Goal: Task Accomplishment & Management: Manage account settings

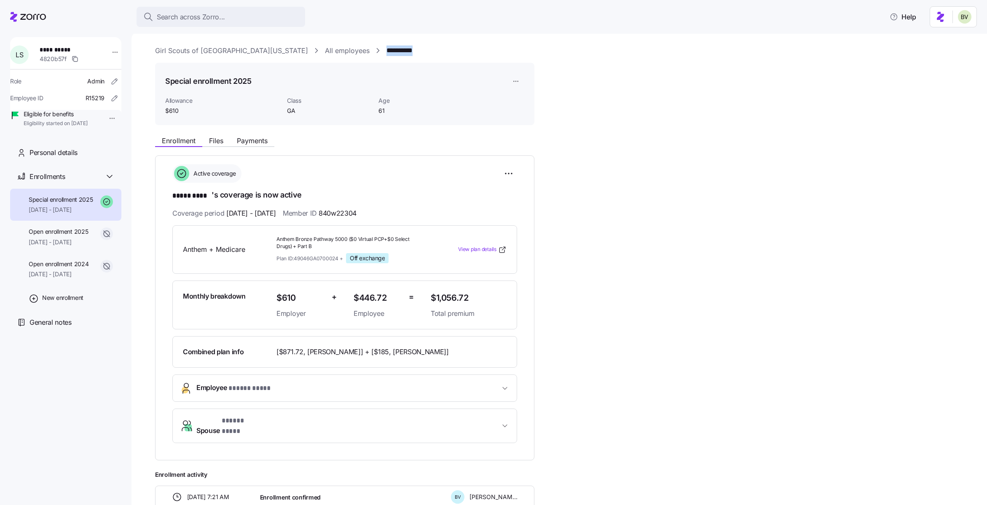
drag, startPoint x: 376, startPoint y: 52, endPoint x: 328, endPoint y: 49, distance: 48.5
click at [328, 49] on div "**********" at bounding box center [565, 51] width 820 height 11
copy link "**********"
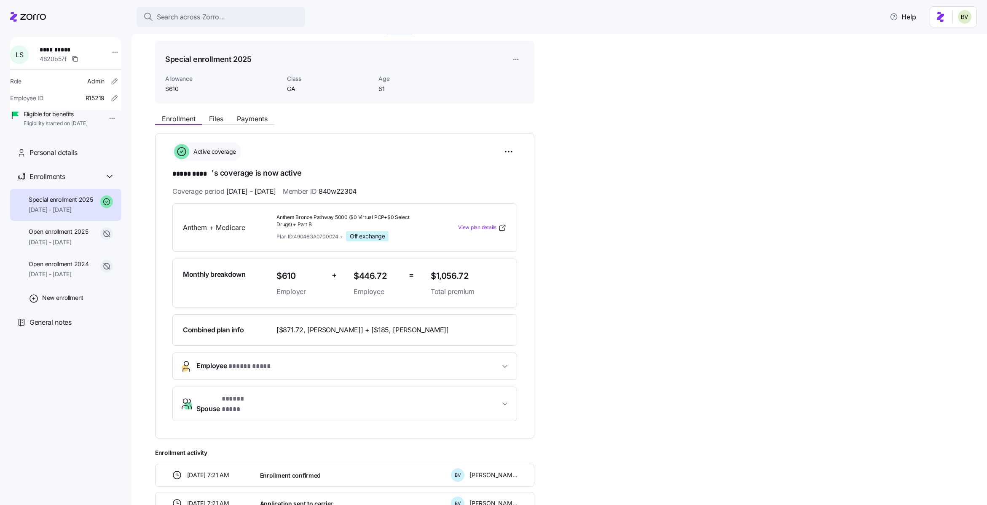
scroll to position [25, 0]
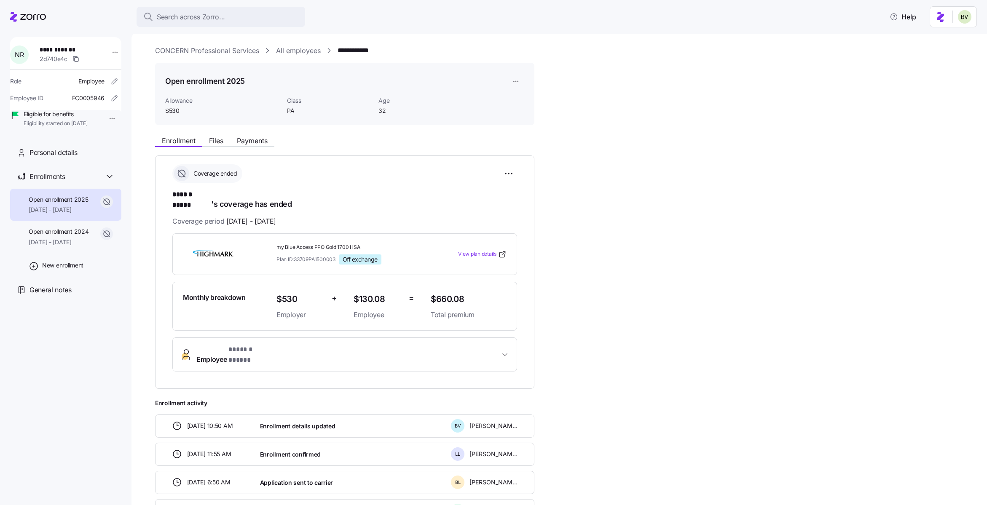
click at [299, 55] on link "All employees" at bounding box center [298, 51] width 45 height 11
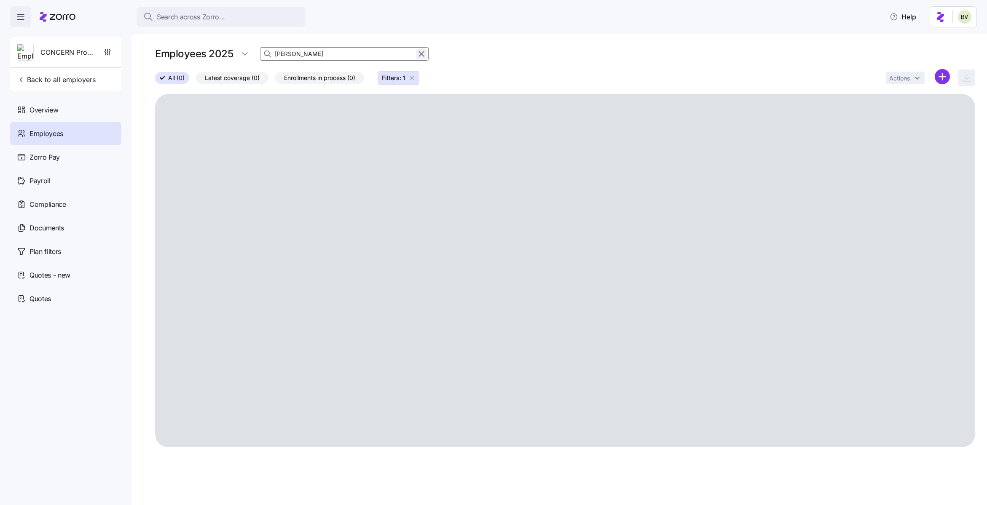
click at [419, 56] on icon "button" at bounding box center [421, 54] width 9 height 10
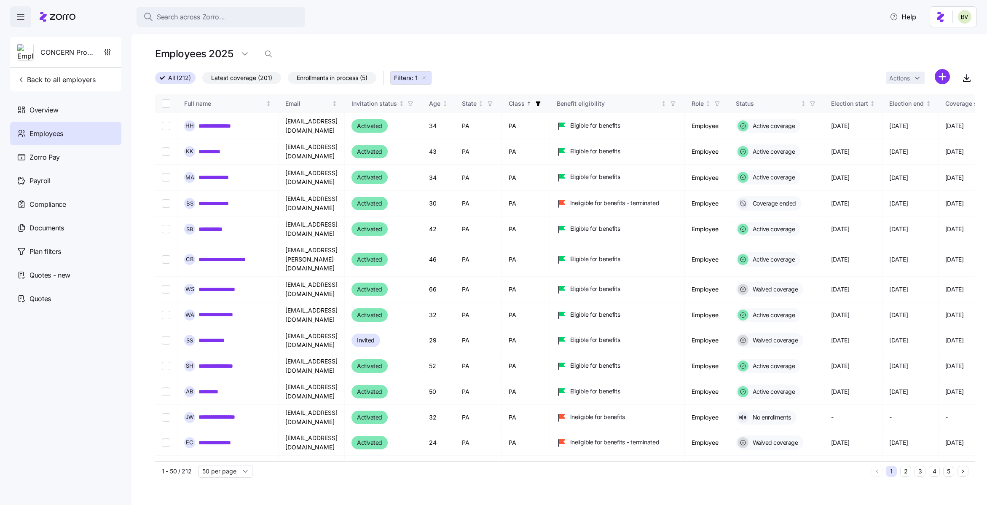
click at [426, 77] on icon "button" at bounding box center [424, 78] width 7 height 7
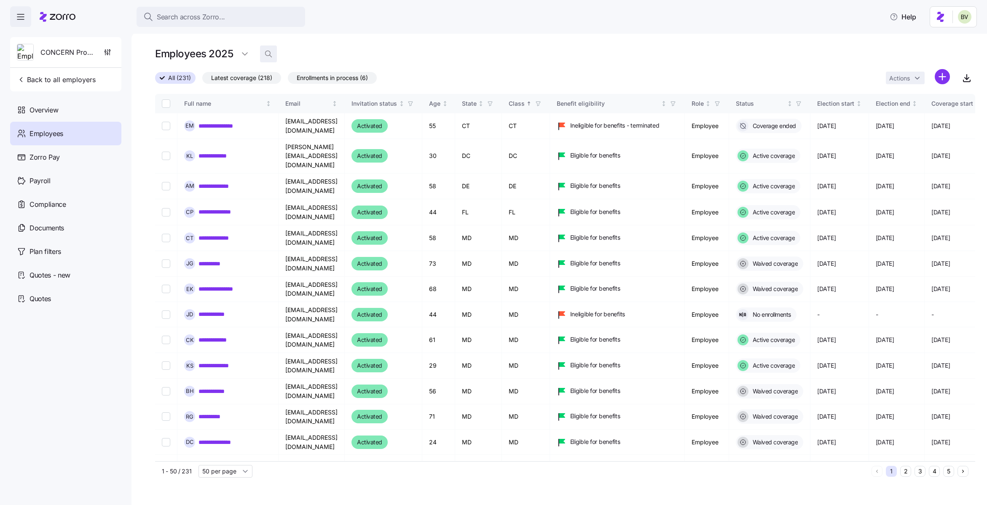
click at [270, 53] on icon "button" at bounding box center [268, 53] width 5 height 5
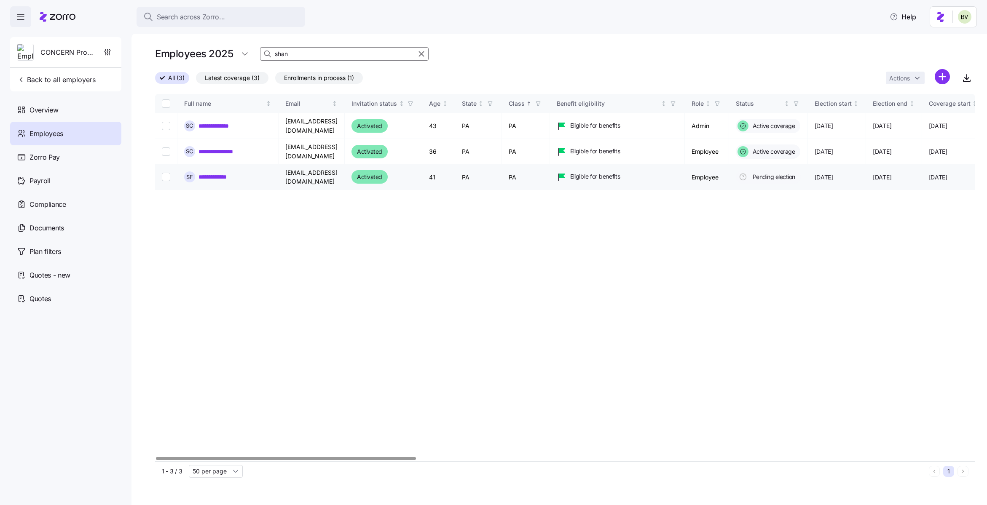
type input "shan"
click at [228, 174] on link "**********" at bounding box center [220, 177] width 42 height 8
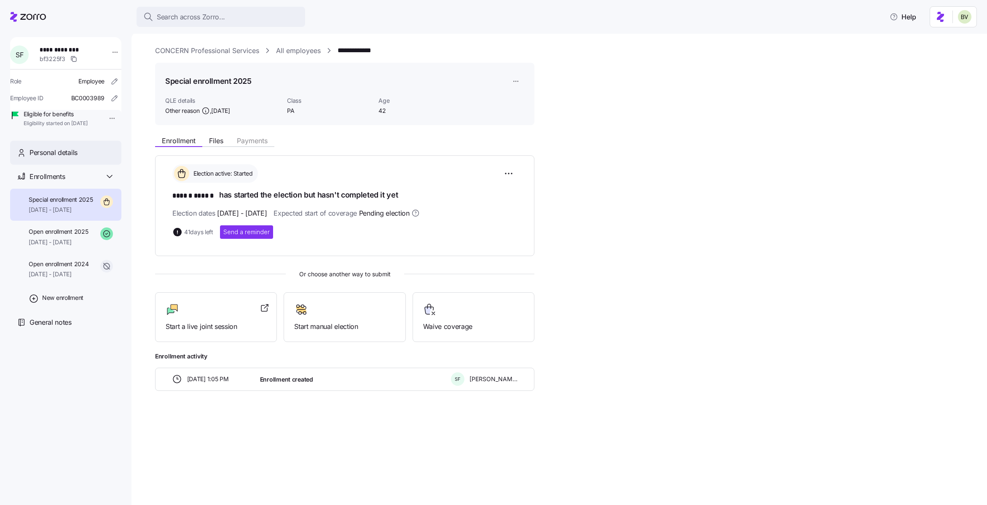
click at [75, 158] on span "Personal details" at bounding box center [54, 153] width 48 height 11
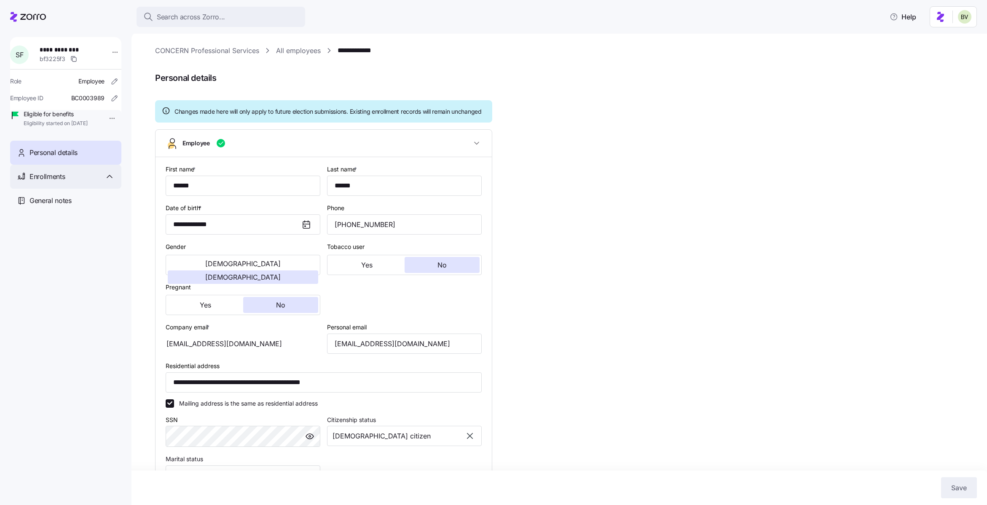
click at [62, 189] on div "Enrollments" at bounding box center [65, 177] width 111 height 24
click at [56, 204] on span "Special enrollment 2025" at bounding box center [61, 200] width 64 height 8
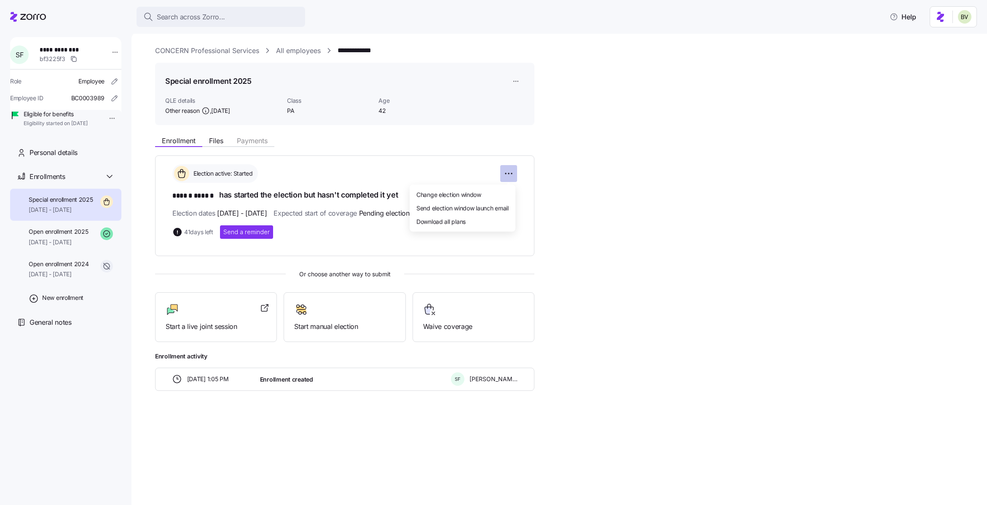
click at [505, 173] on html "**********" at bounding box center [493, 250] width 987 height 500
click at [483, 199] on div "Change election window" at bounding box center [462, 194] width 99 height 13
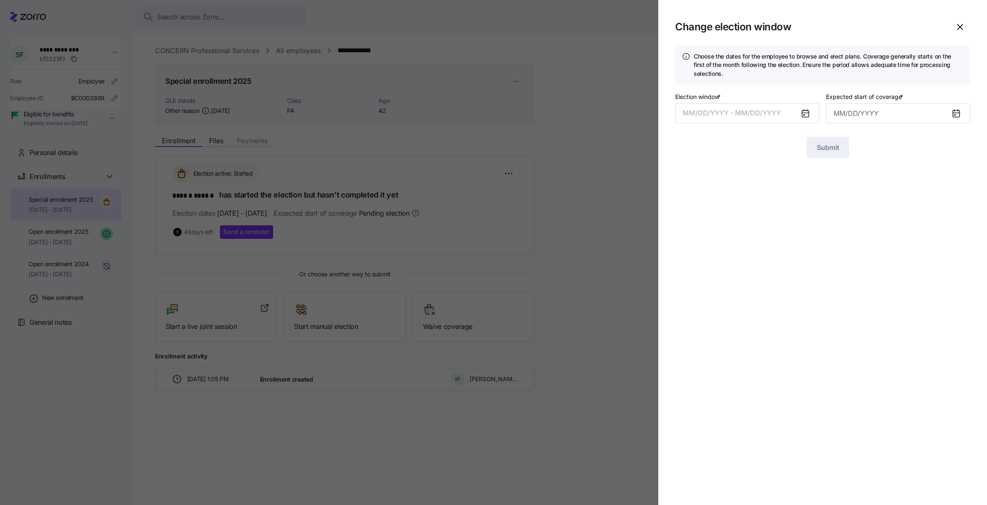
type input "November 1, 2025"
click at [699, 116] on button "10/07/2025 – 11/25/2025" at bounding box center [747, 113] width 144 height 20
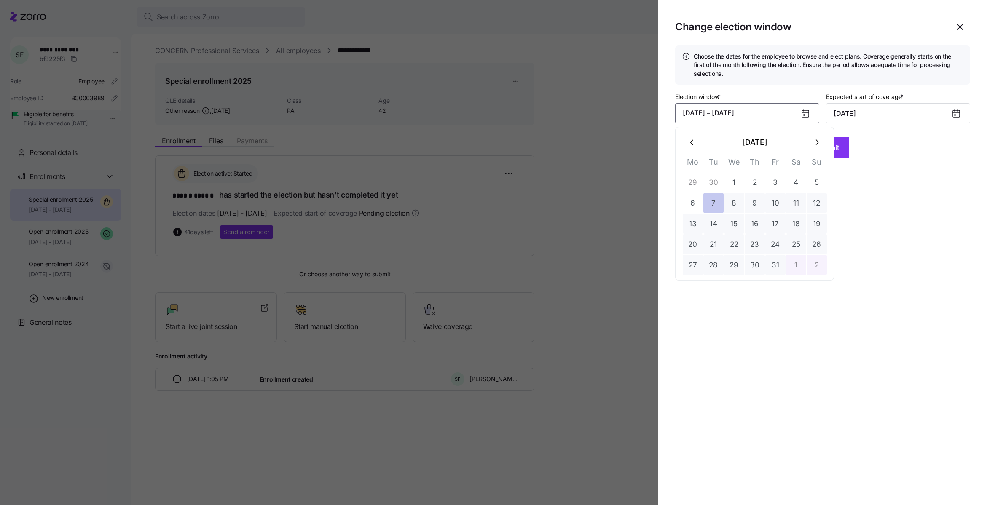
click at [716, 205] on button "7" at bounding box center [714, 203] width 20 height 20
click at [729, 223] on button "15" at bounding box center [734, 224] width 20 height 20
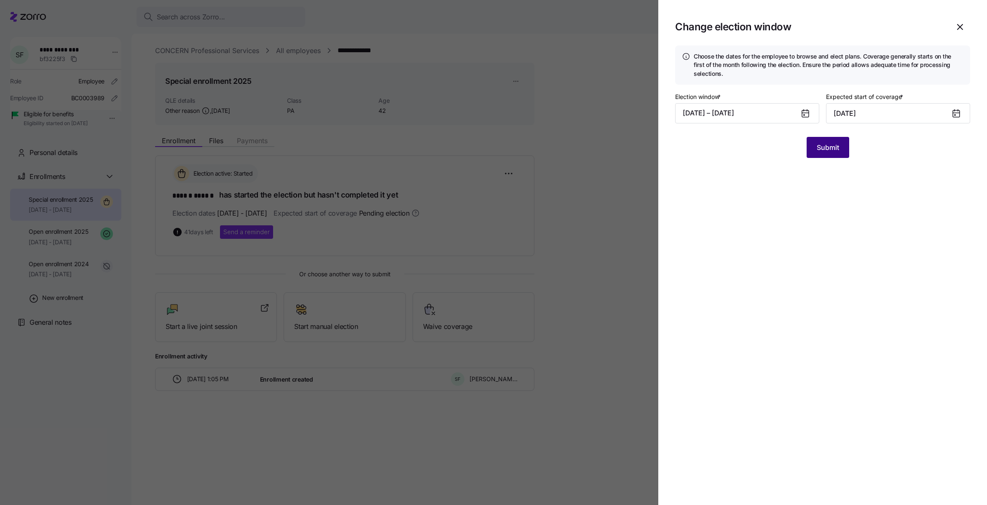
click at [822, 150] on span "Submit" at bounding box center [828, 147] width 22 height 10
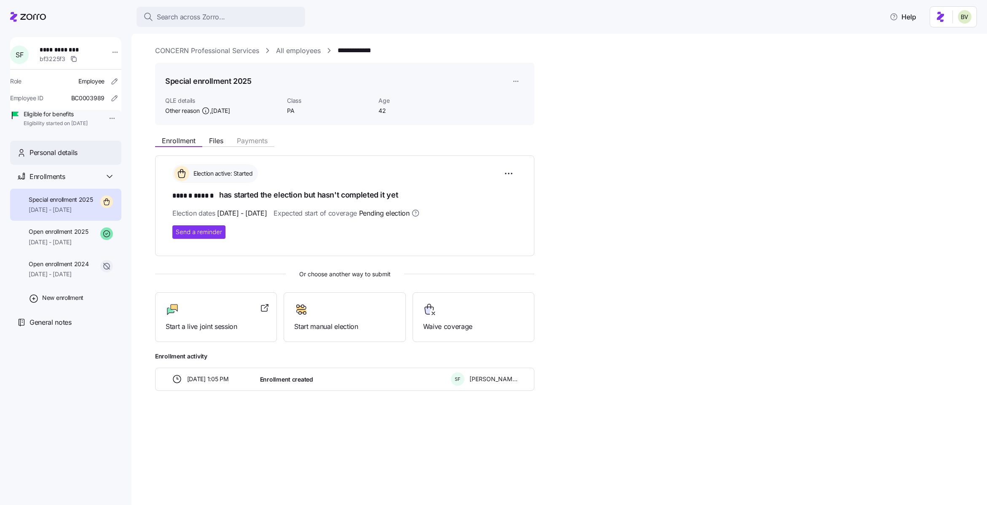
click at [68, 158] on span "Personal details" at bounding box center [54, 153] width 48 height 11
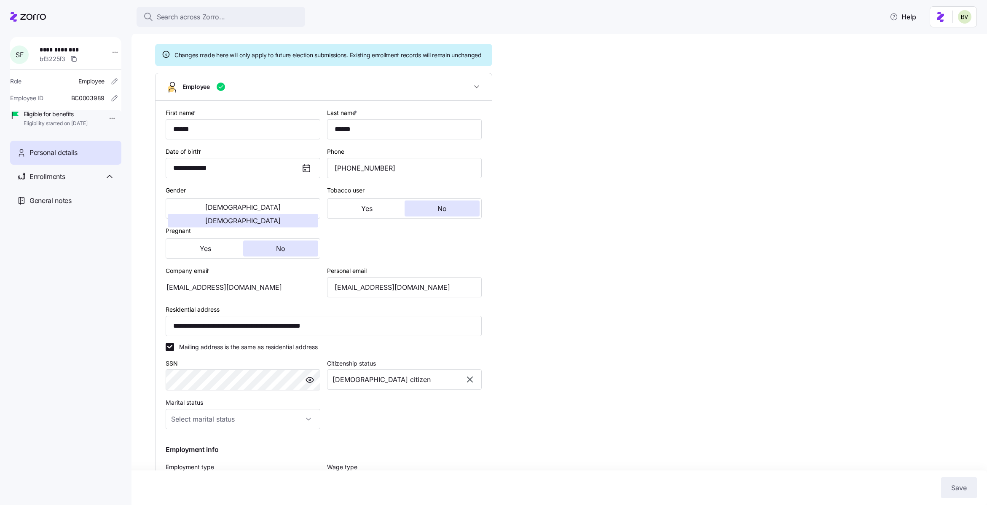
scroll to position [57, 0]
drag, startPoint x: 433, startPoint y: 297, endPoint x: 330, endPoint y: 296, distance: 102.0
click at [330, 296] on input "shanonrene1983@gmail.com" at bounding box center [404, 287] width 155 height 20
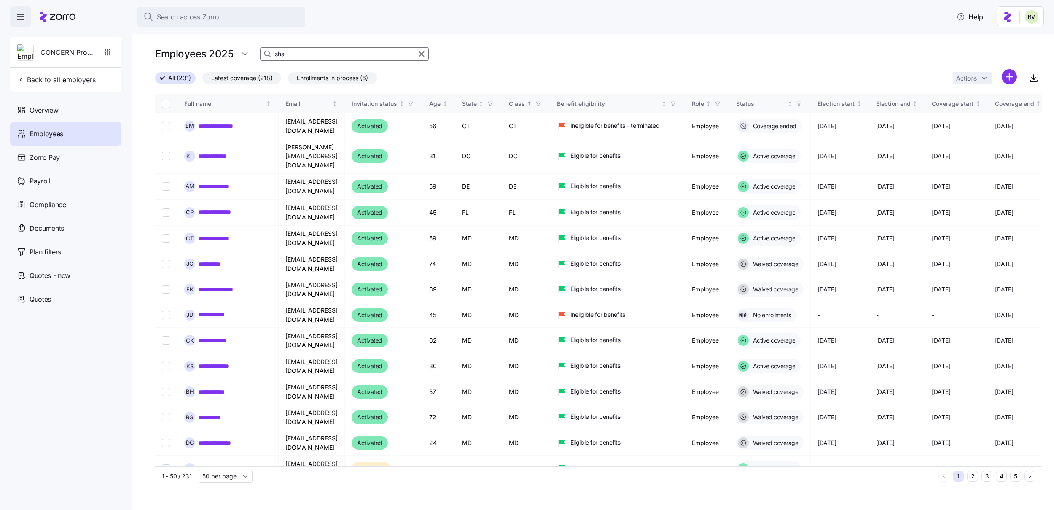
type input "shan"
